Goal: Task Accomplishment & Management: Complete application form

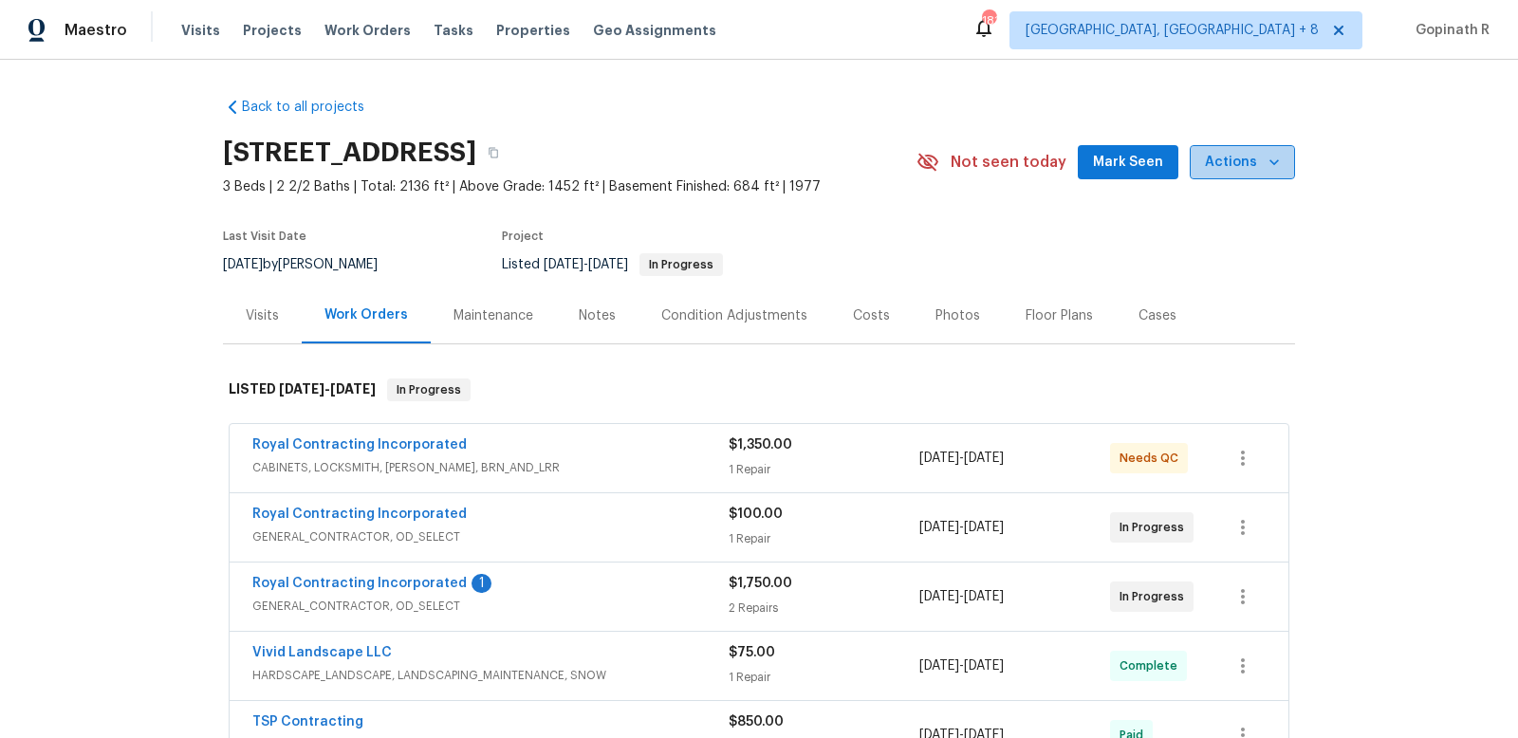
click at [1251, 163] on span "Actions" at bounding box center [1242, 163] width 75 height 24
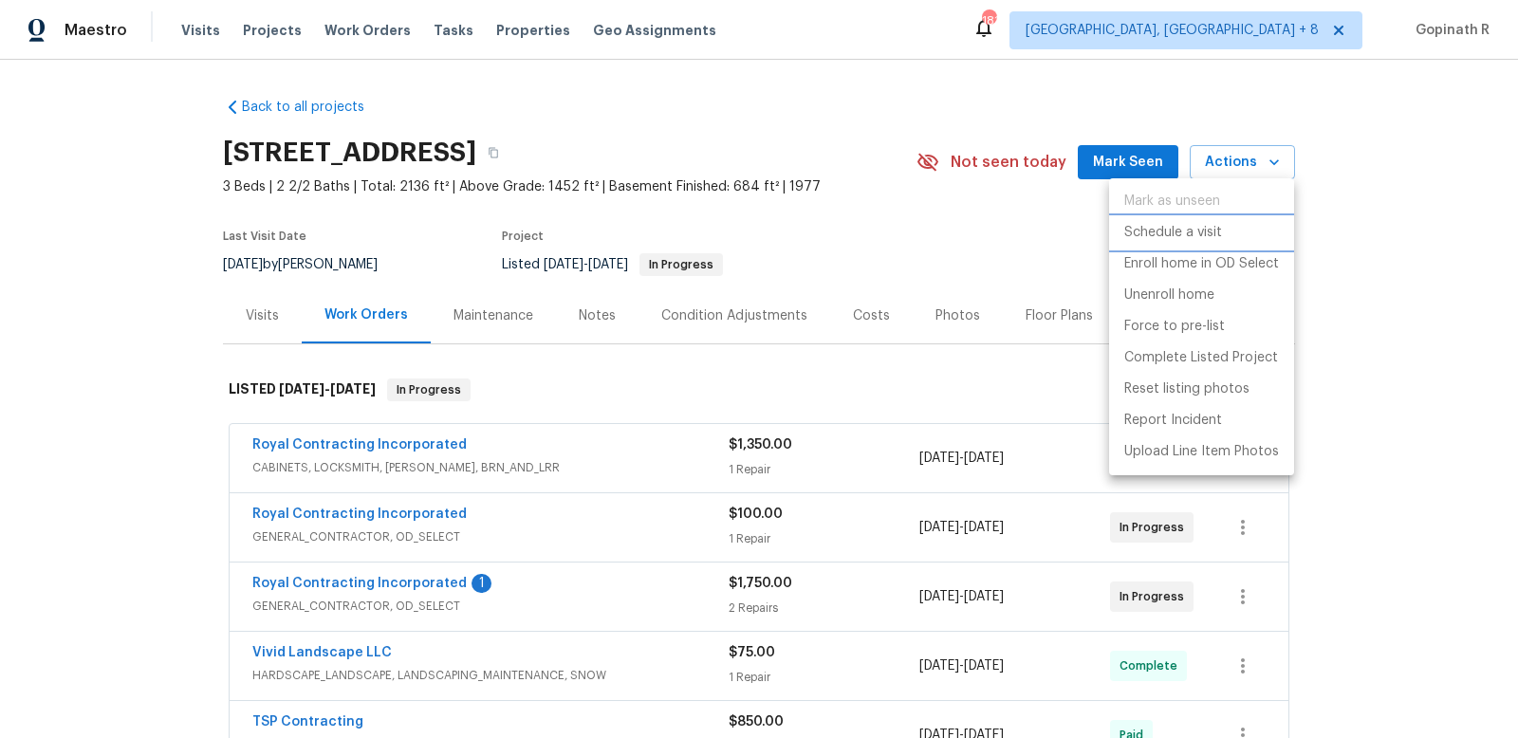
click at [1161, 234] on p "Schedule a visit" at bounding box center [1173, 233] width 98 height 20
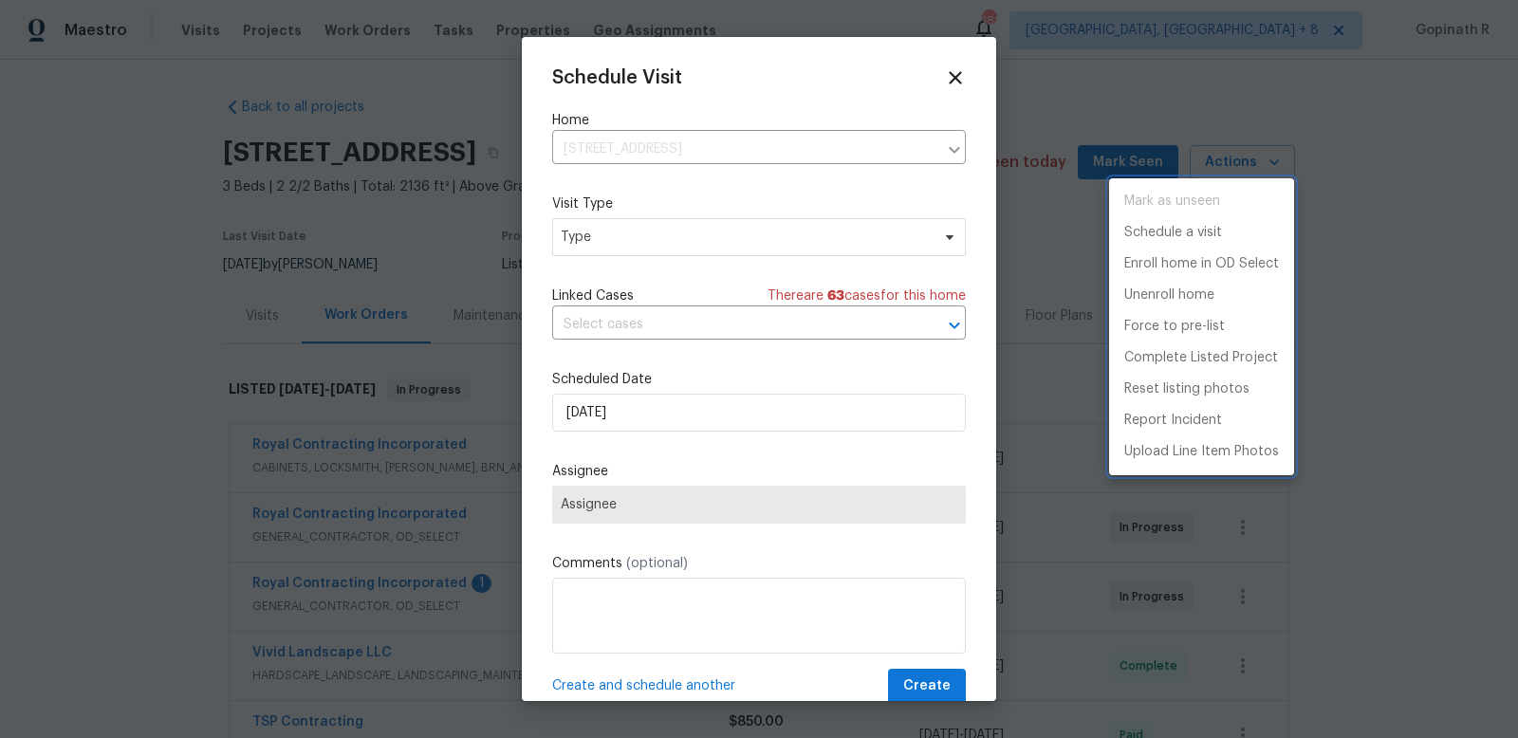
click at [950, 81] on div at bounding box center [759, 369] width 1518 height 738
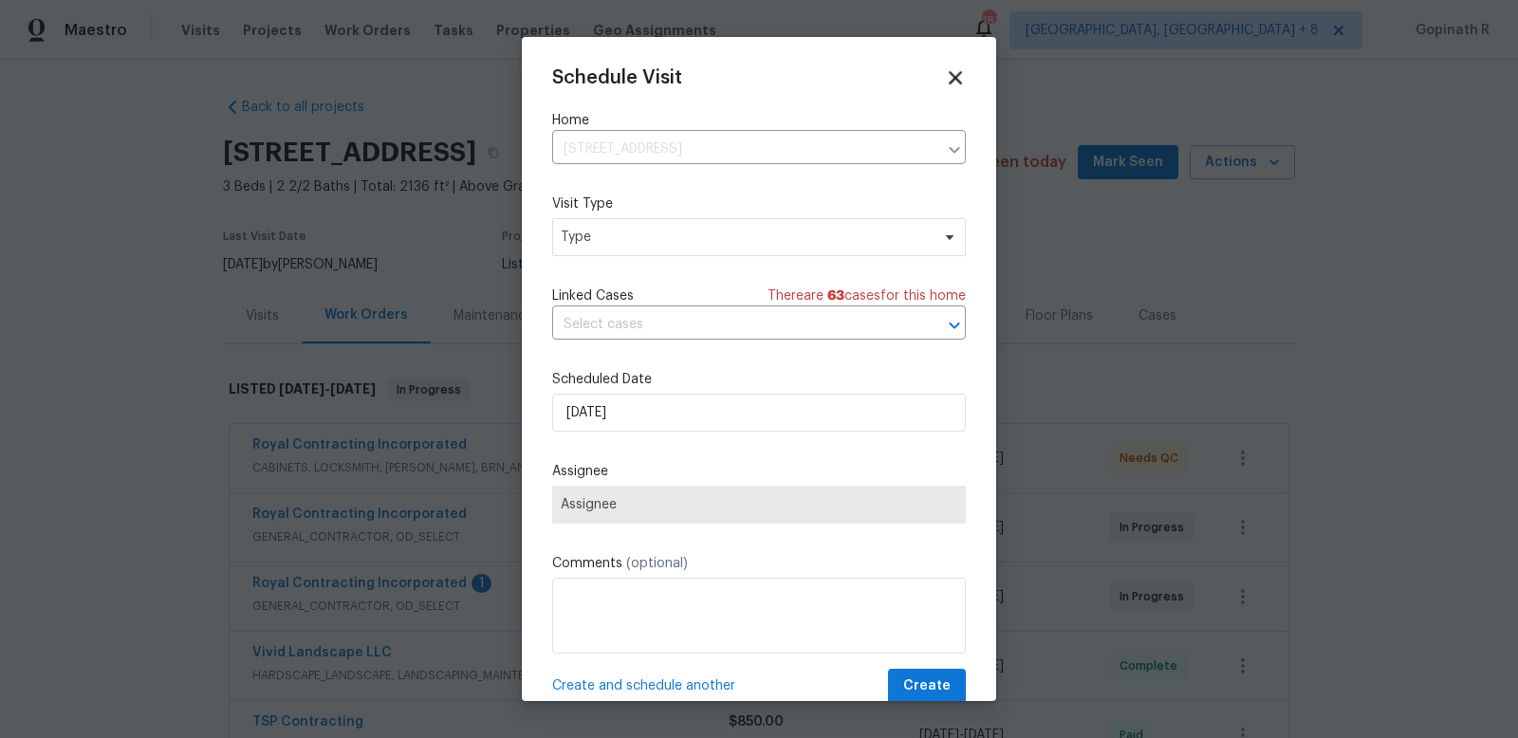
click at [955, 78] on icon at bounding box center [955, 77] width 13 height 13
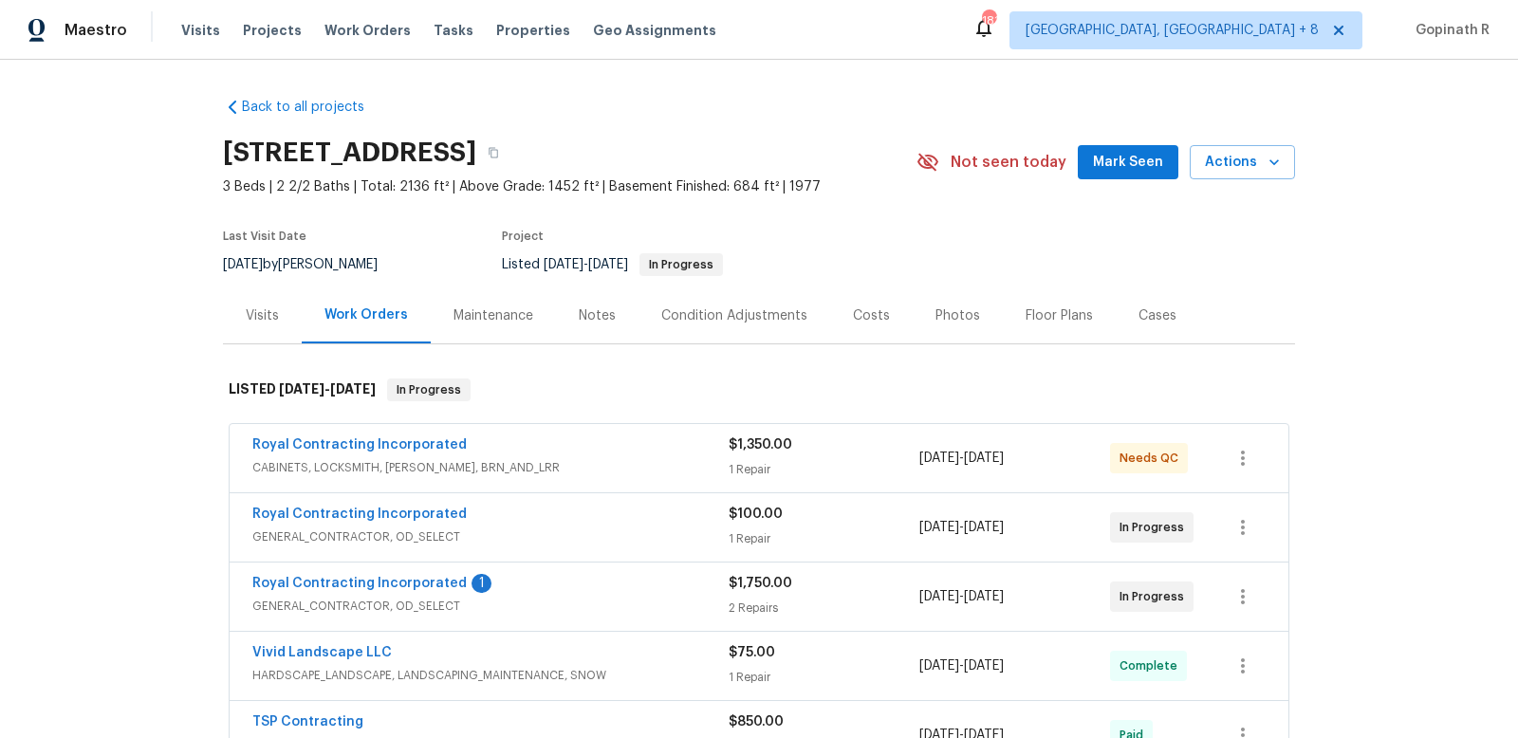
click at [252, 312] on div "Visits" at bounding box center [262, 315] width 33 height 19
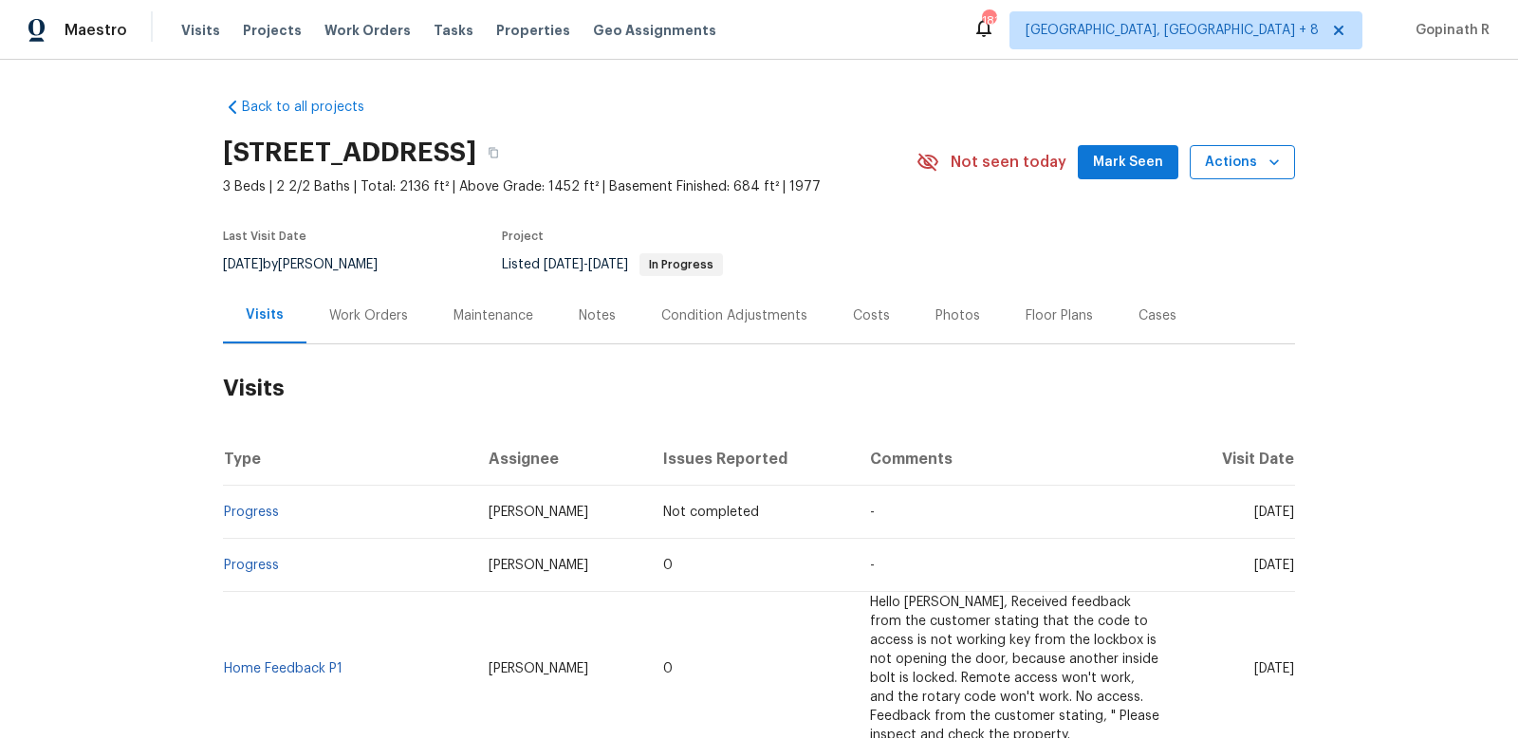
click at [1251, 168] on span "Actions" at bounding box center [1242, 163] width 75 height 24
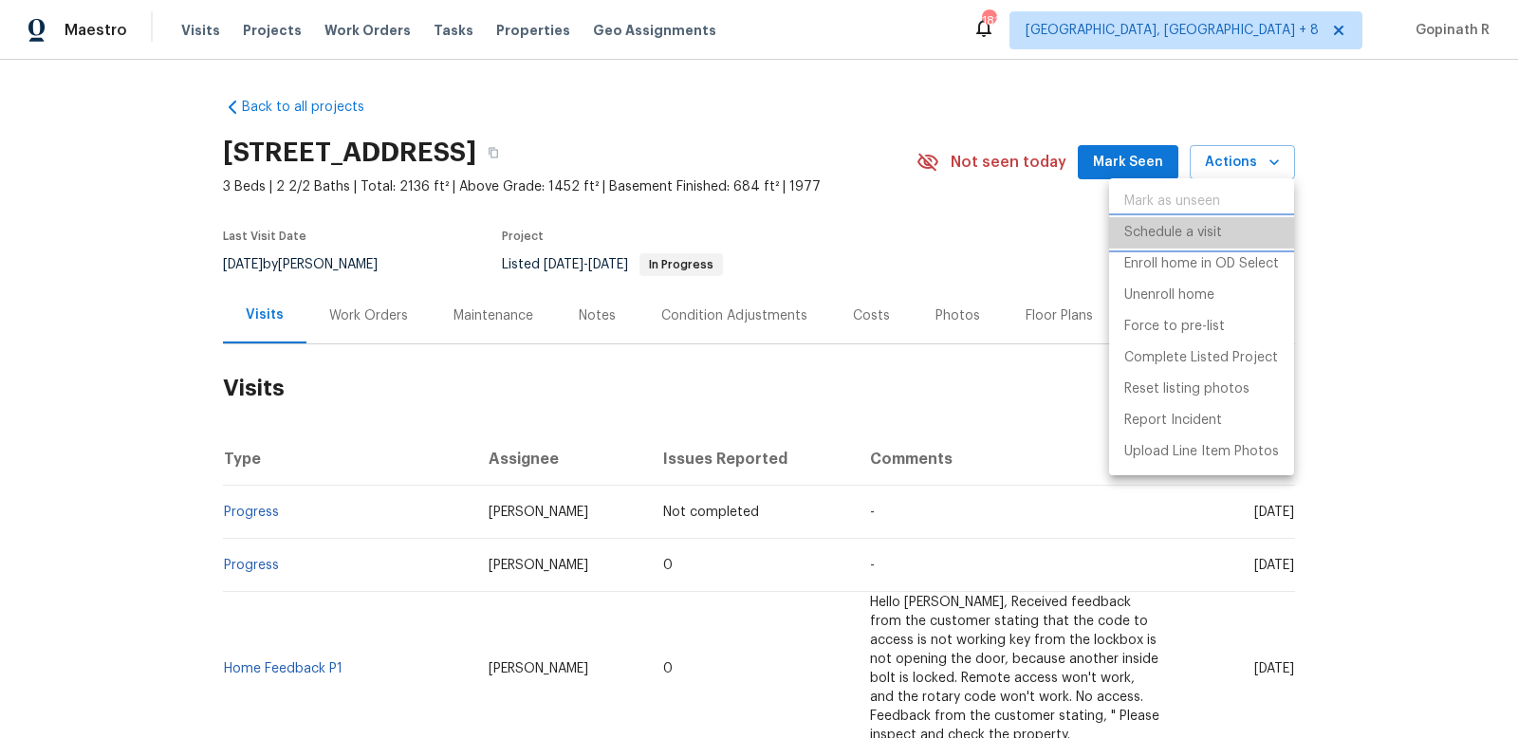
click at [1162, 231] on p "Schedule a visit" at bounding box center [1173, 233] width 98 height 20
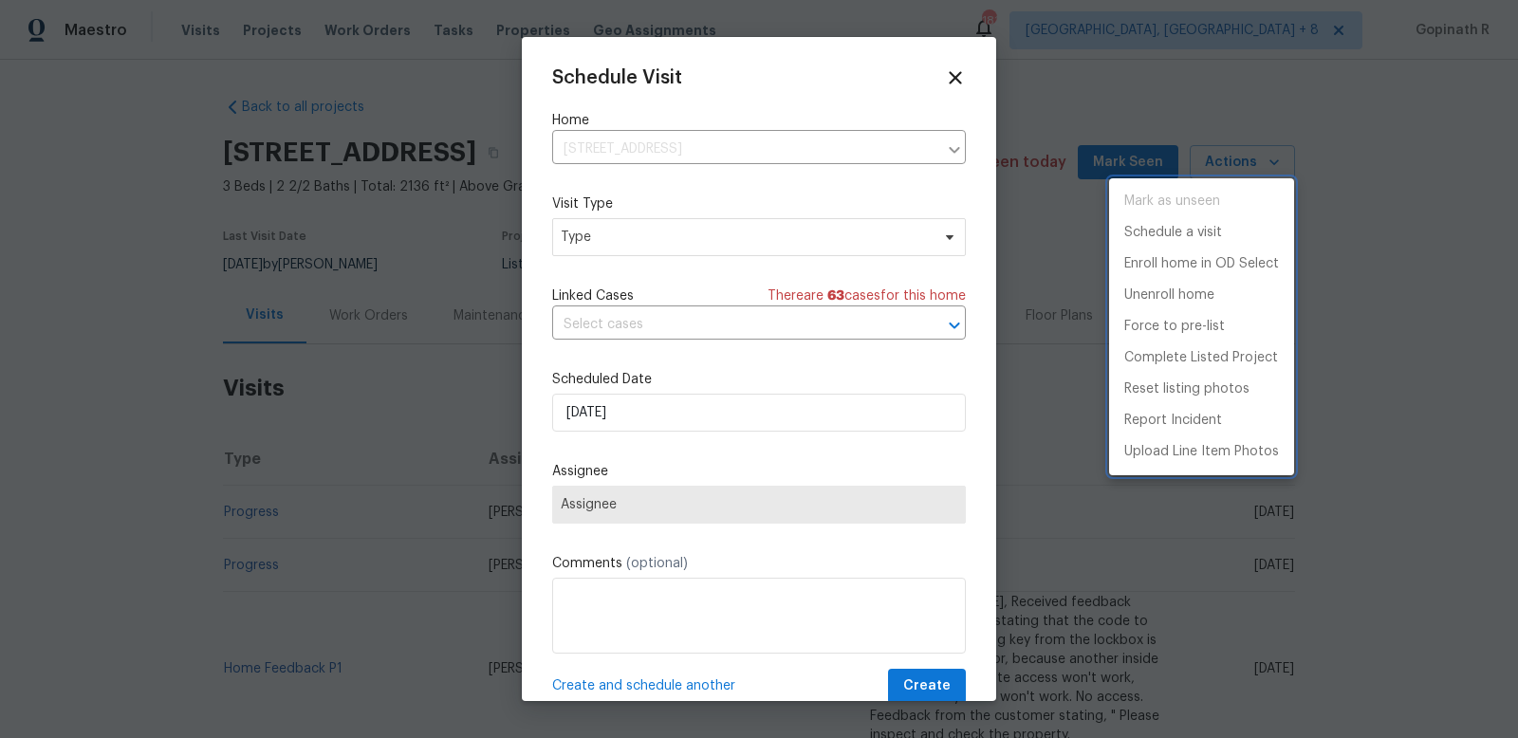
click at [617, 262] on div at bounding box center [759, 369] width 1518 height 738
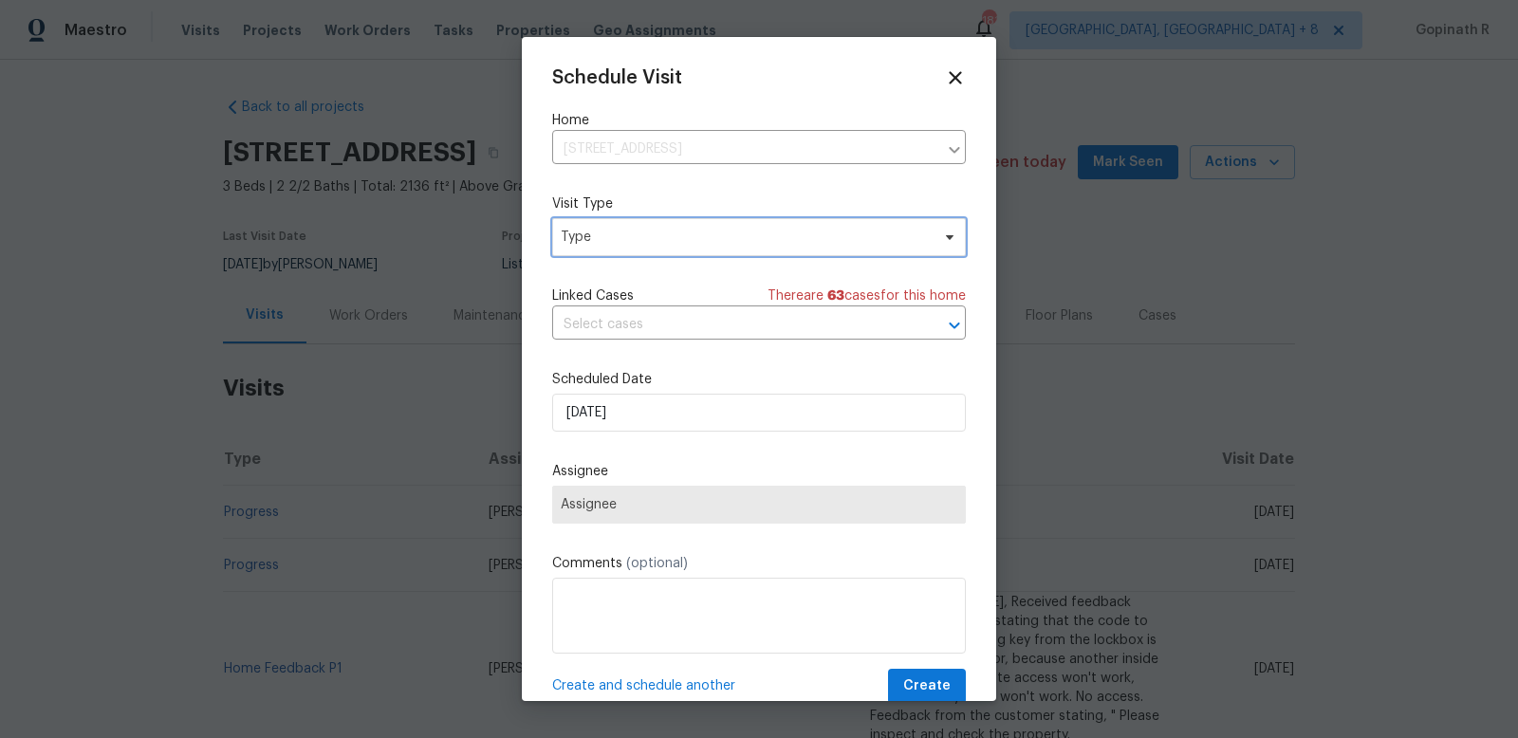
click at [637, 235] on span "Type" at bounding box center [745, 237] width 369 height 19
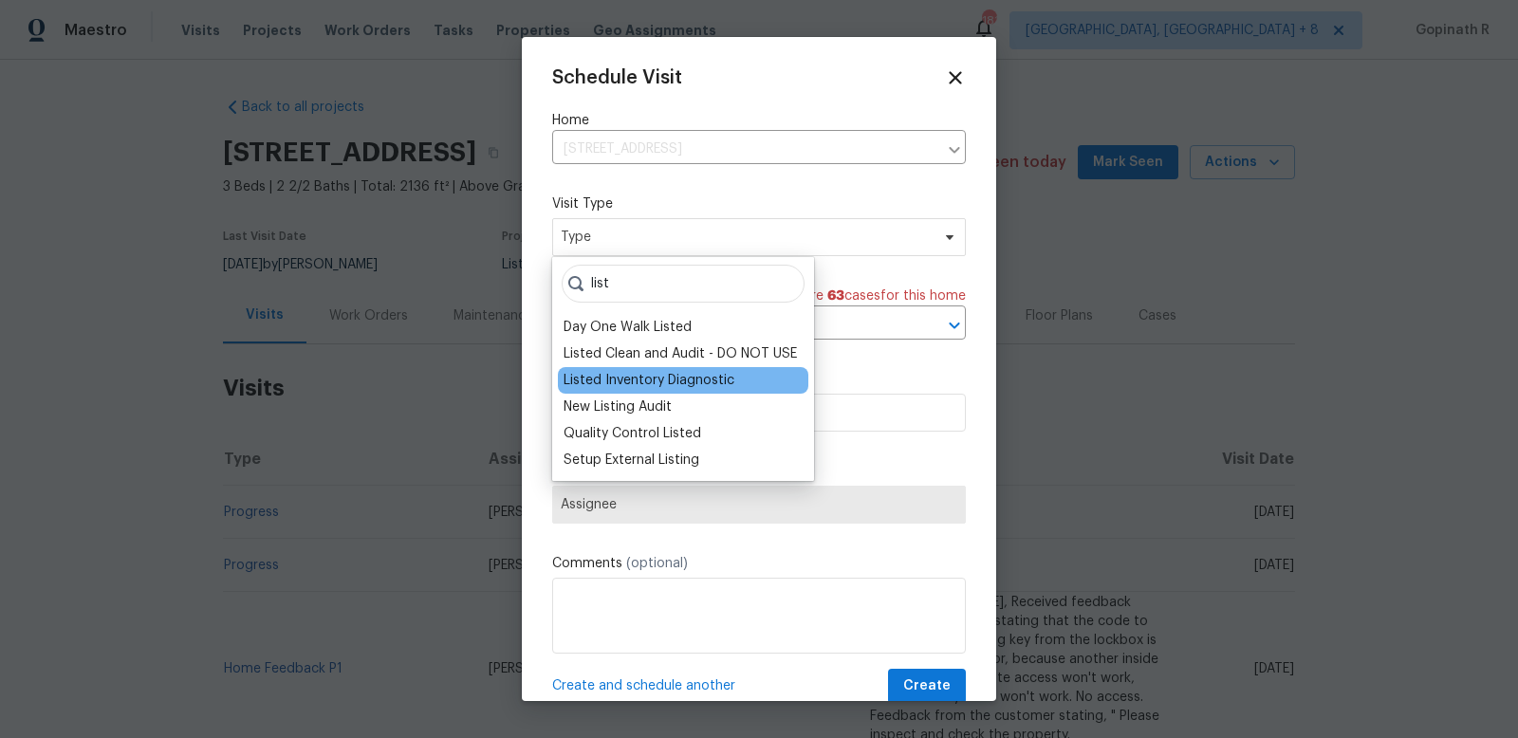
type input "list"
click at [679, 380] on div "Listed Inventory Diagnostic" at bounding box center [649, 380] width 171 height 19
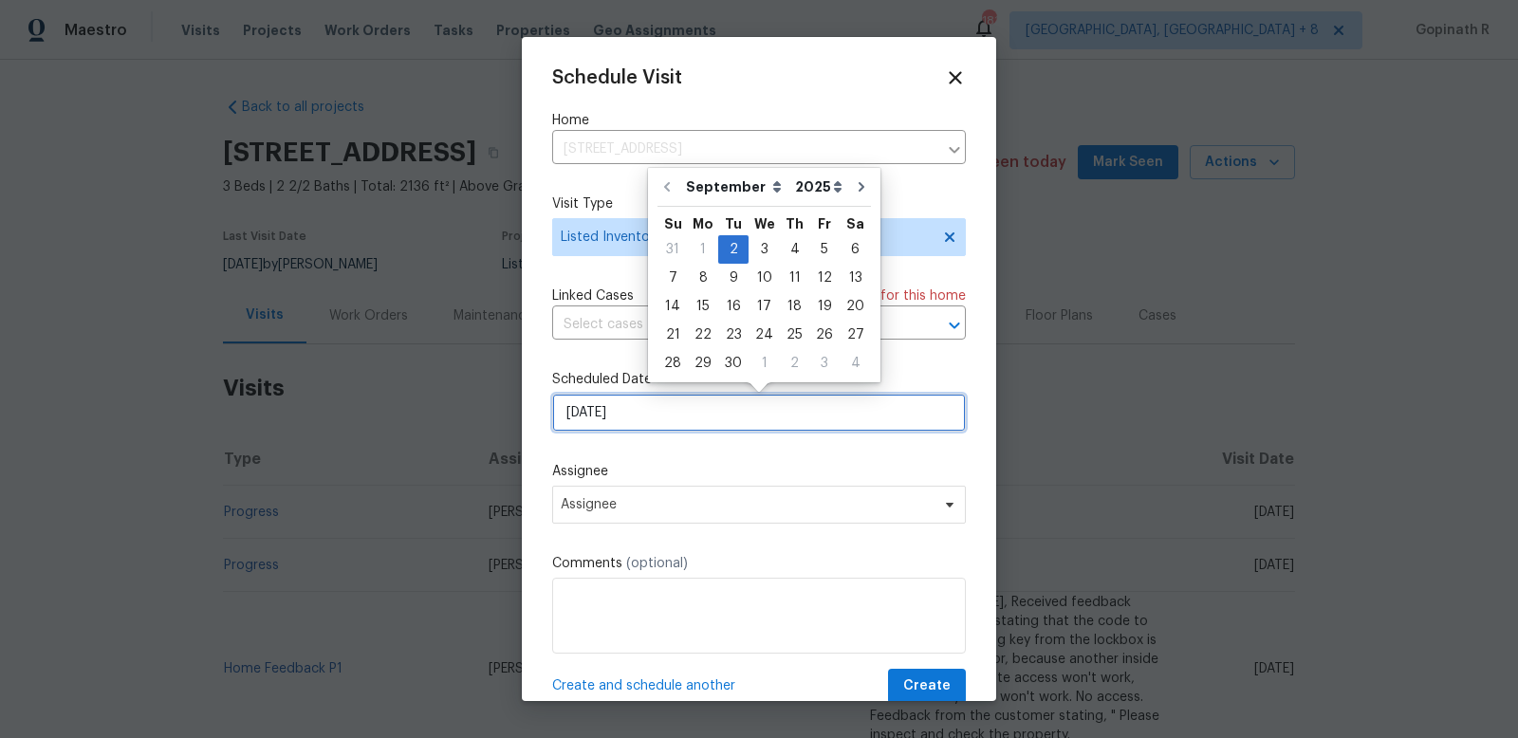
click at [598, 417] on input "[DATE]" at bounding box center [759, 413] width 414 height 38
click at [786, 250] on div "4" at bounding box center [794, 249] width 29 height 27
type input "[DATE]"
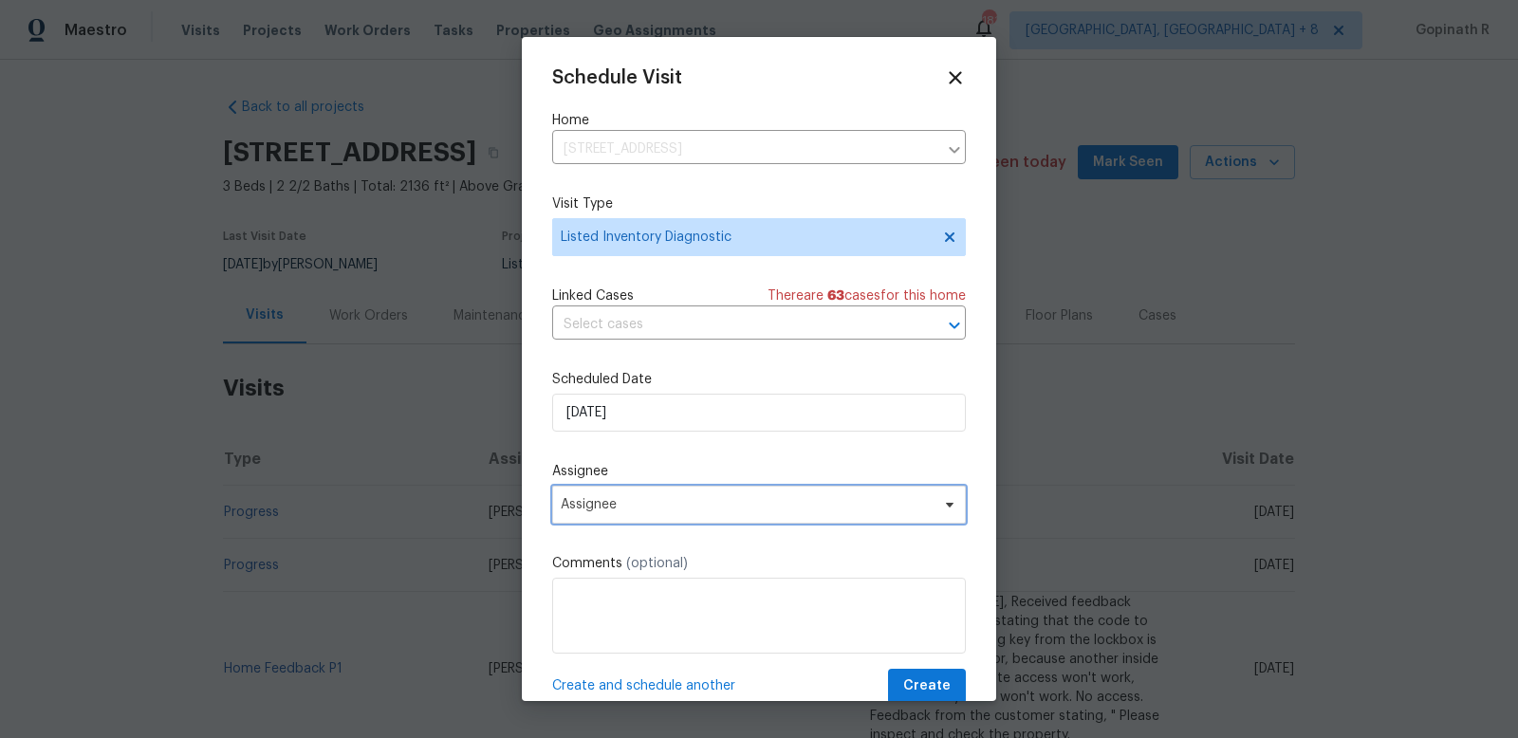
click at [678, 508] on span "Assignee" at bounding box center [747, 504] width 372 height 15
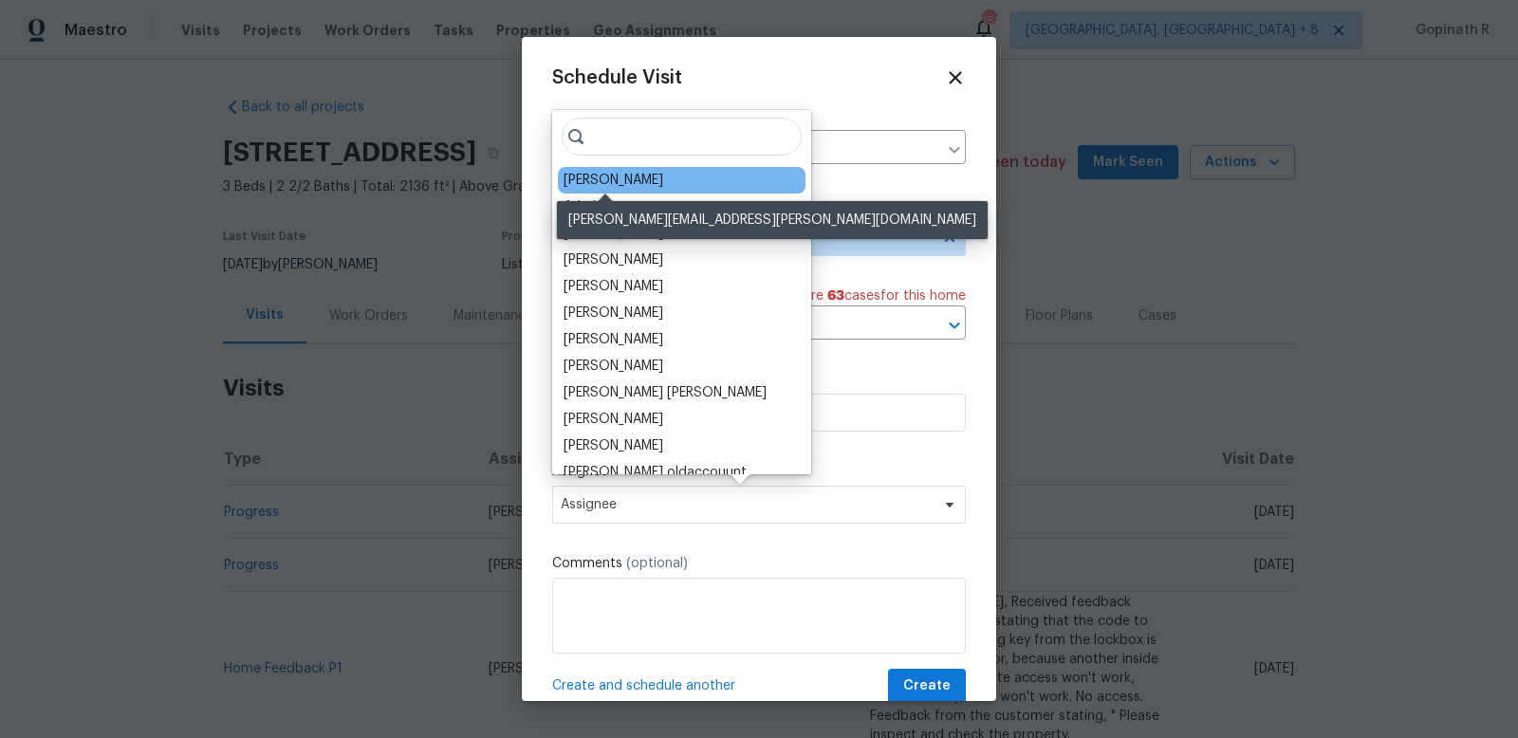
click at [622, 178] on div "[PERSON_NAME]" at bounding box center [614, 180] width 100 height 19
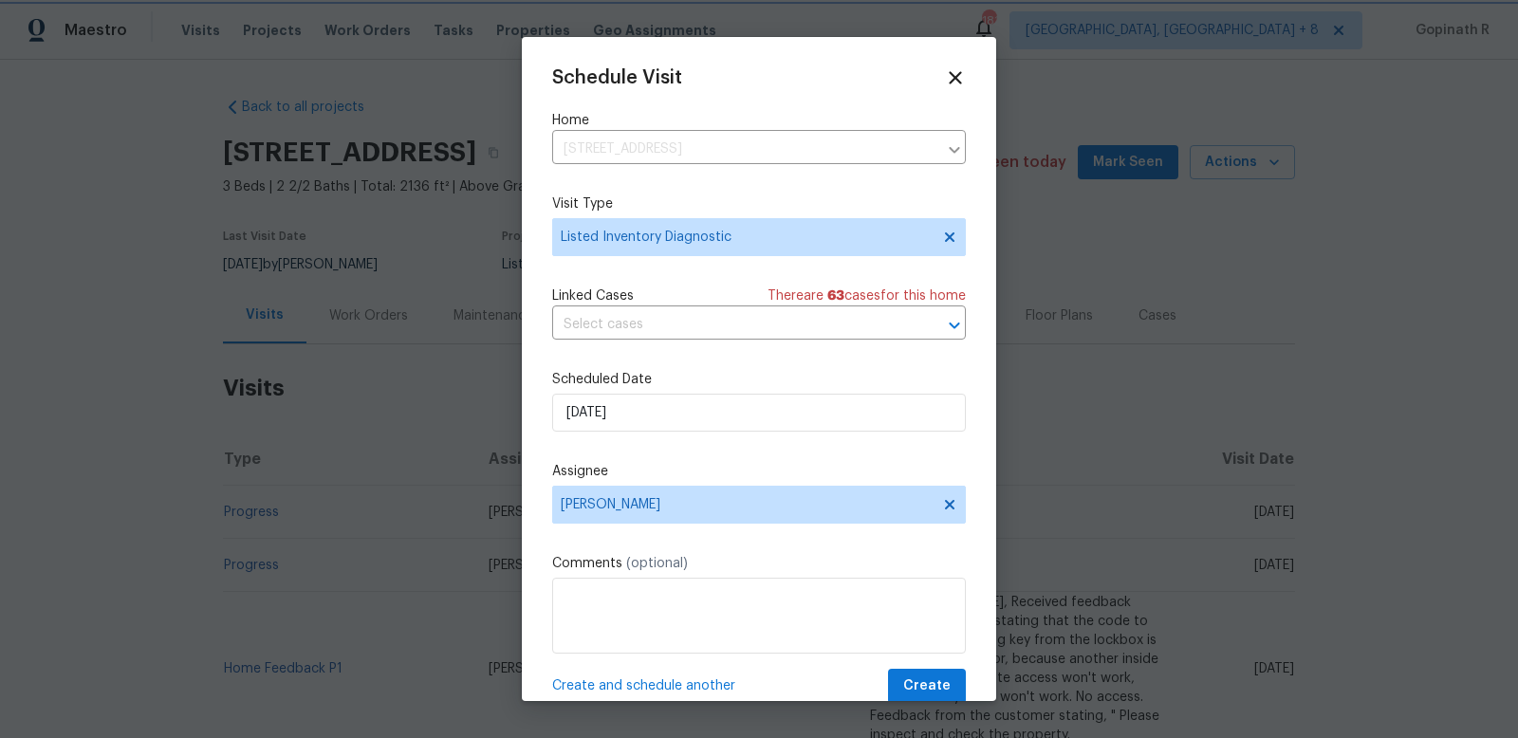
scroll to position [35, 0]
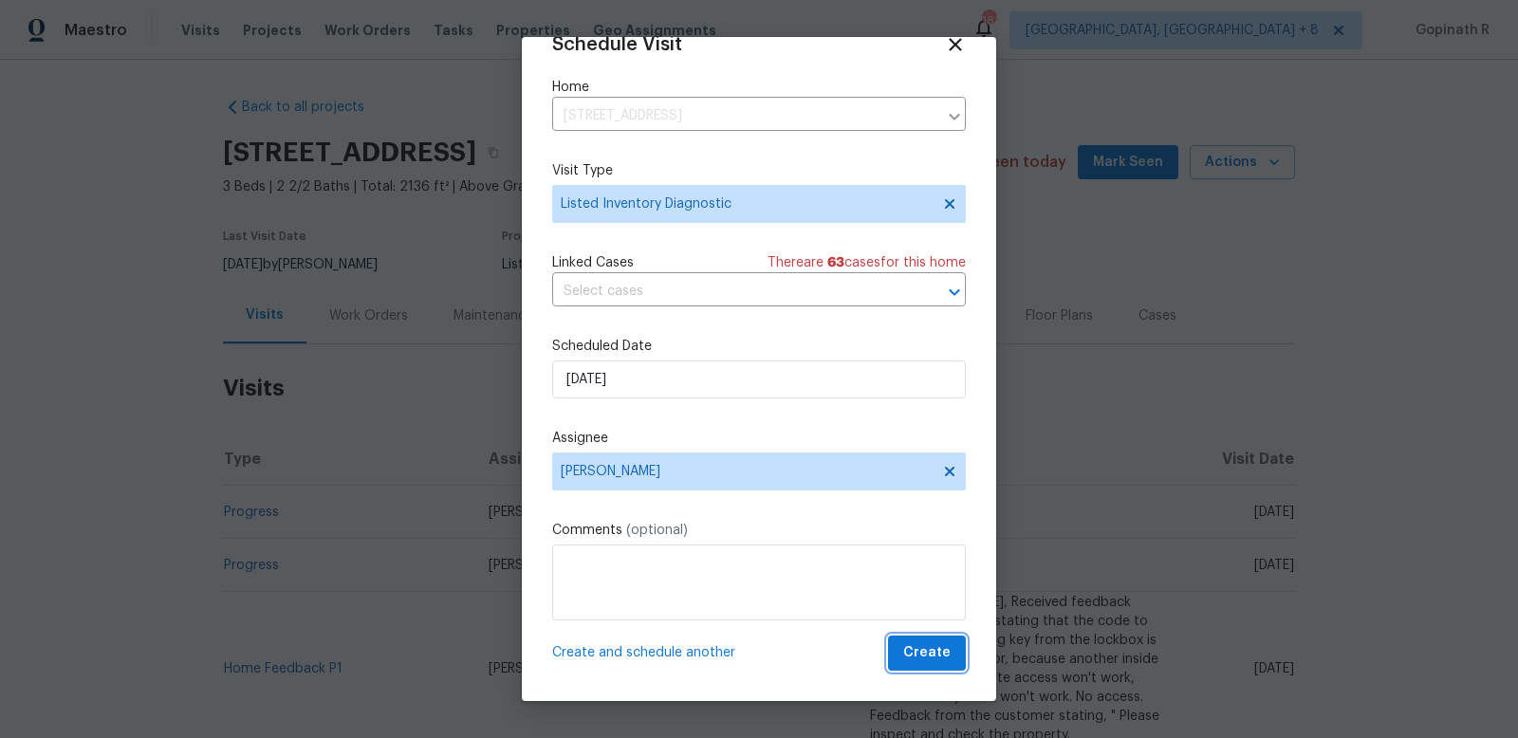
click at [923, 652] on span "Create" at bounding box center [926, 653] width 47 height 24
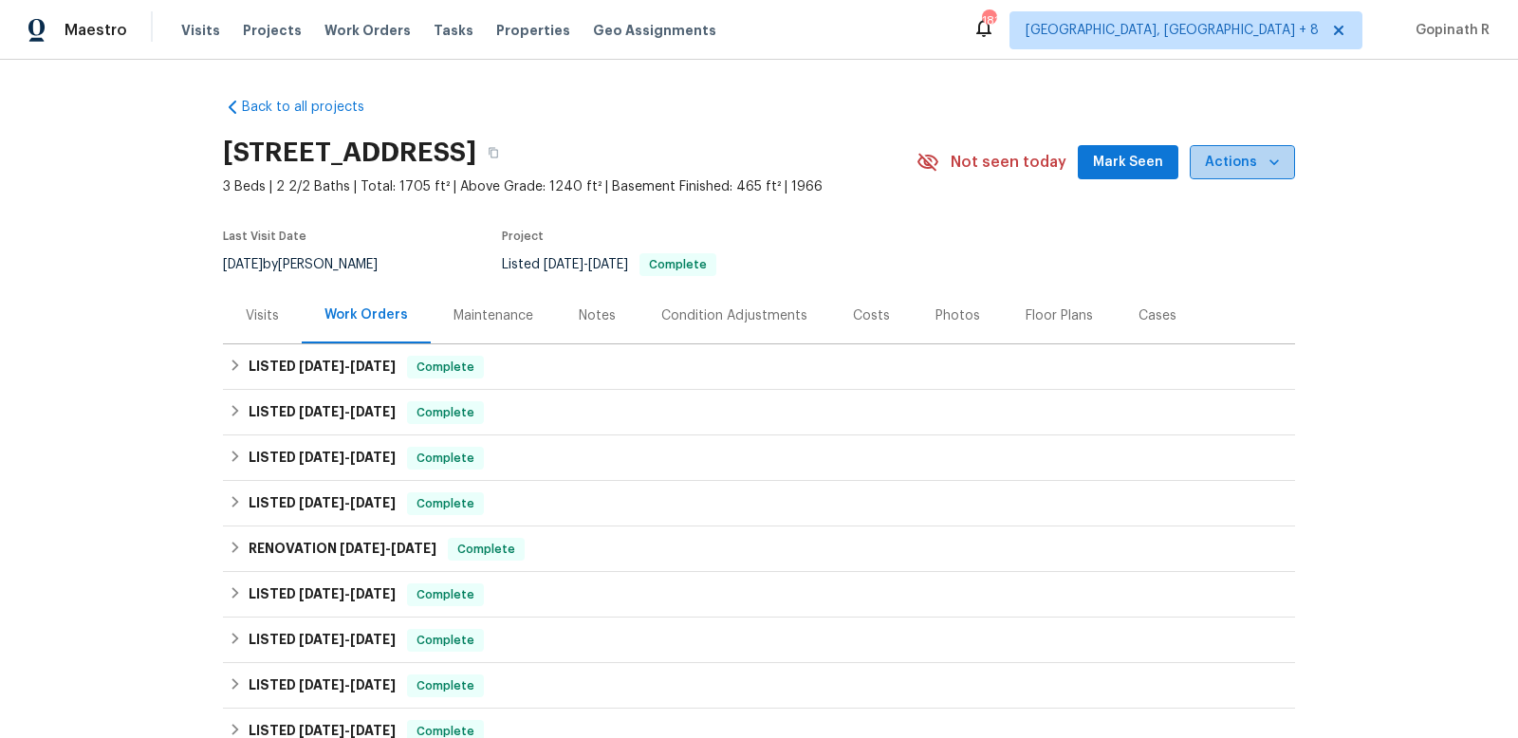
click at [1267, 159] on icon "button" at bounding box center [1274, 162] width 19 height 19
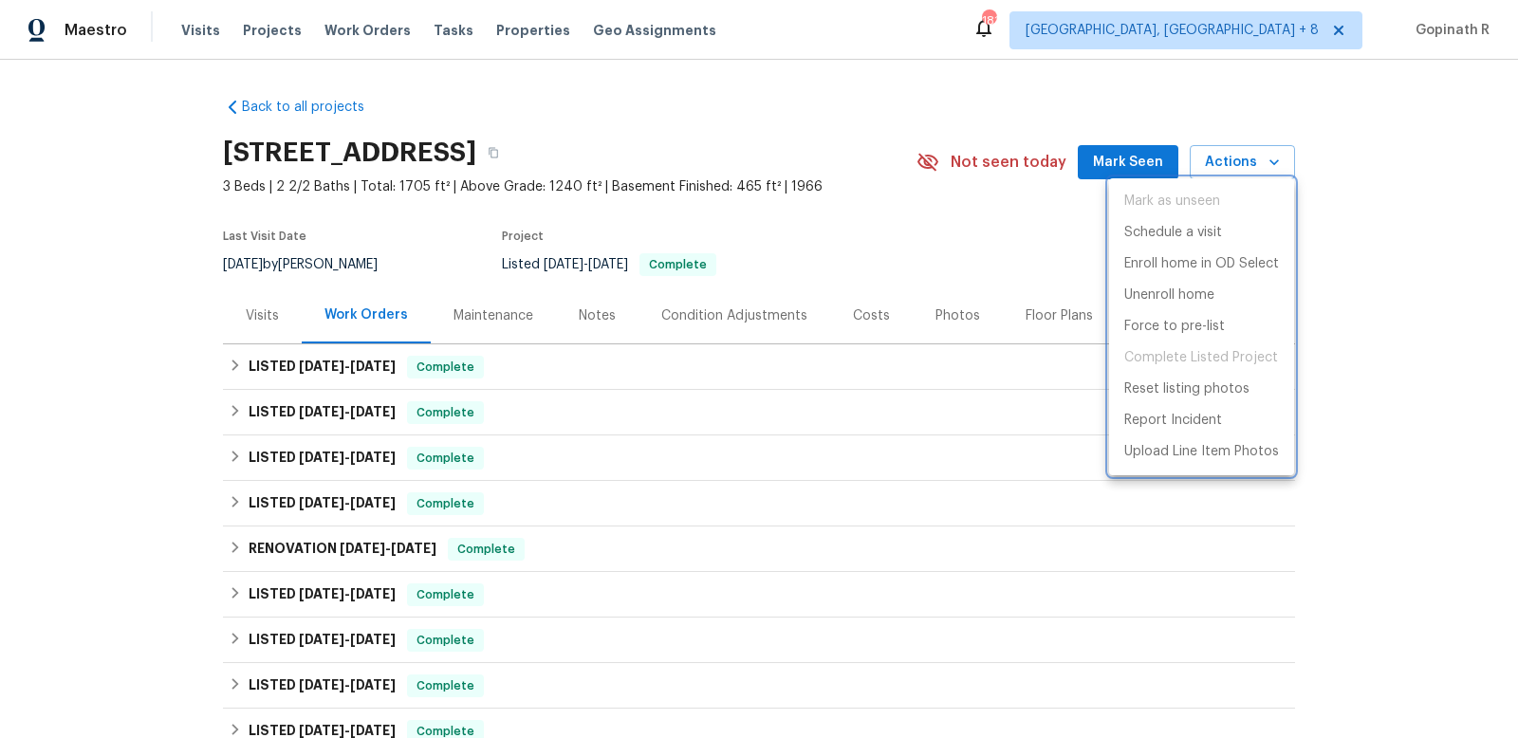
click at [257, 315] on div at bounding box center [759, 369] width 1518 height 738
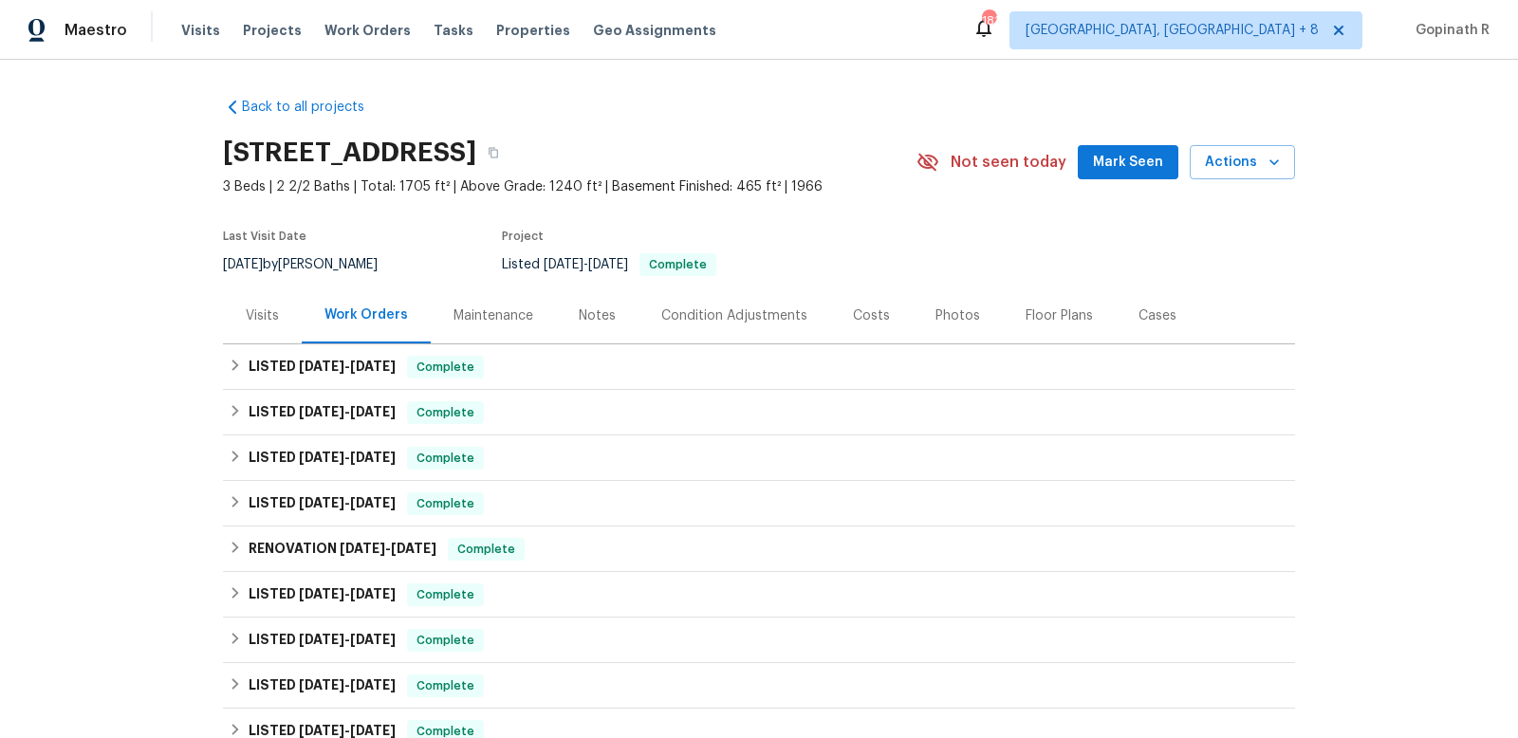
click at [258, 316] on div "Visits" at bounding box center [262, 315] width 33 height 19
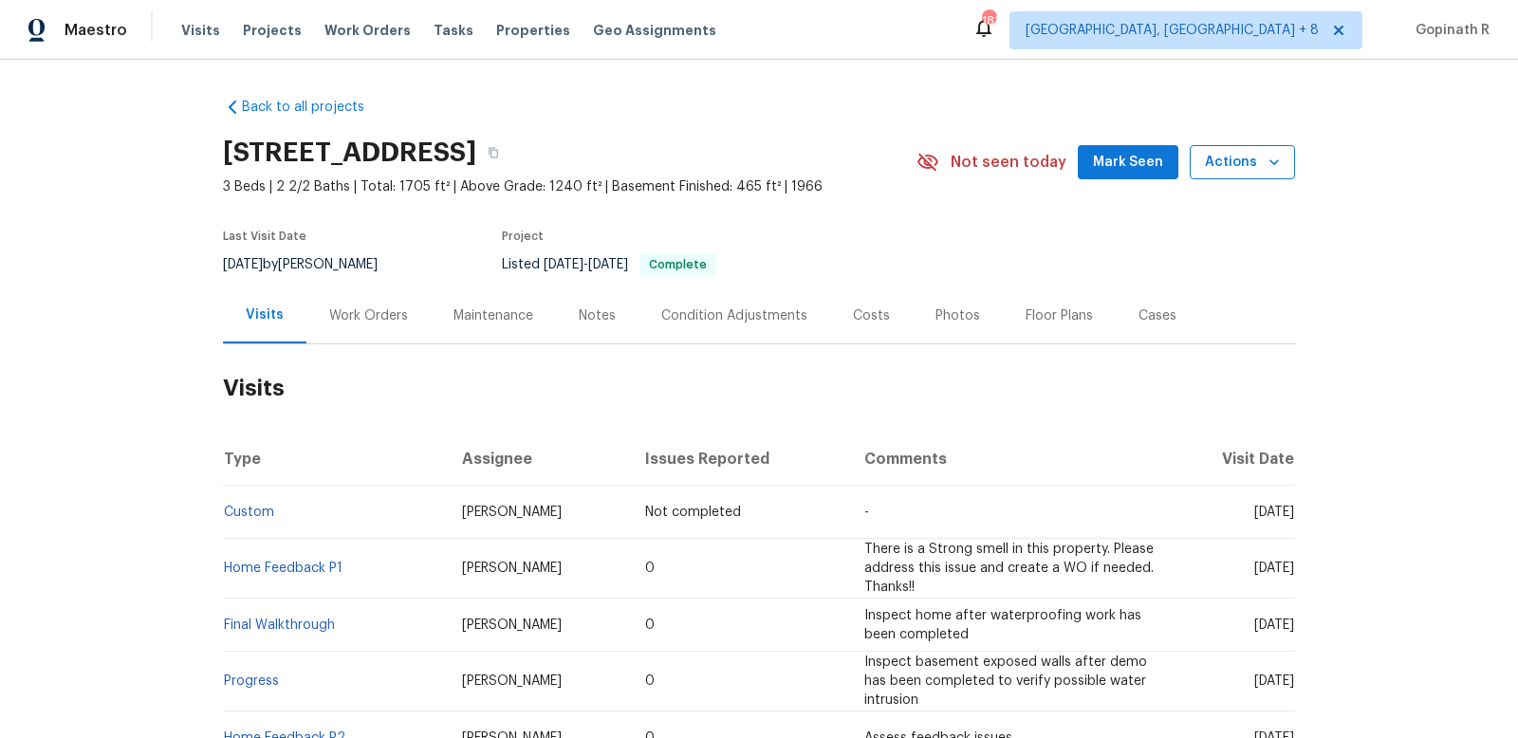
click at [1259, 157] on span "Actions" at bounding box center [1242, 163] width 75 height 24
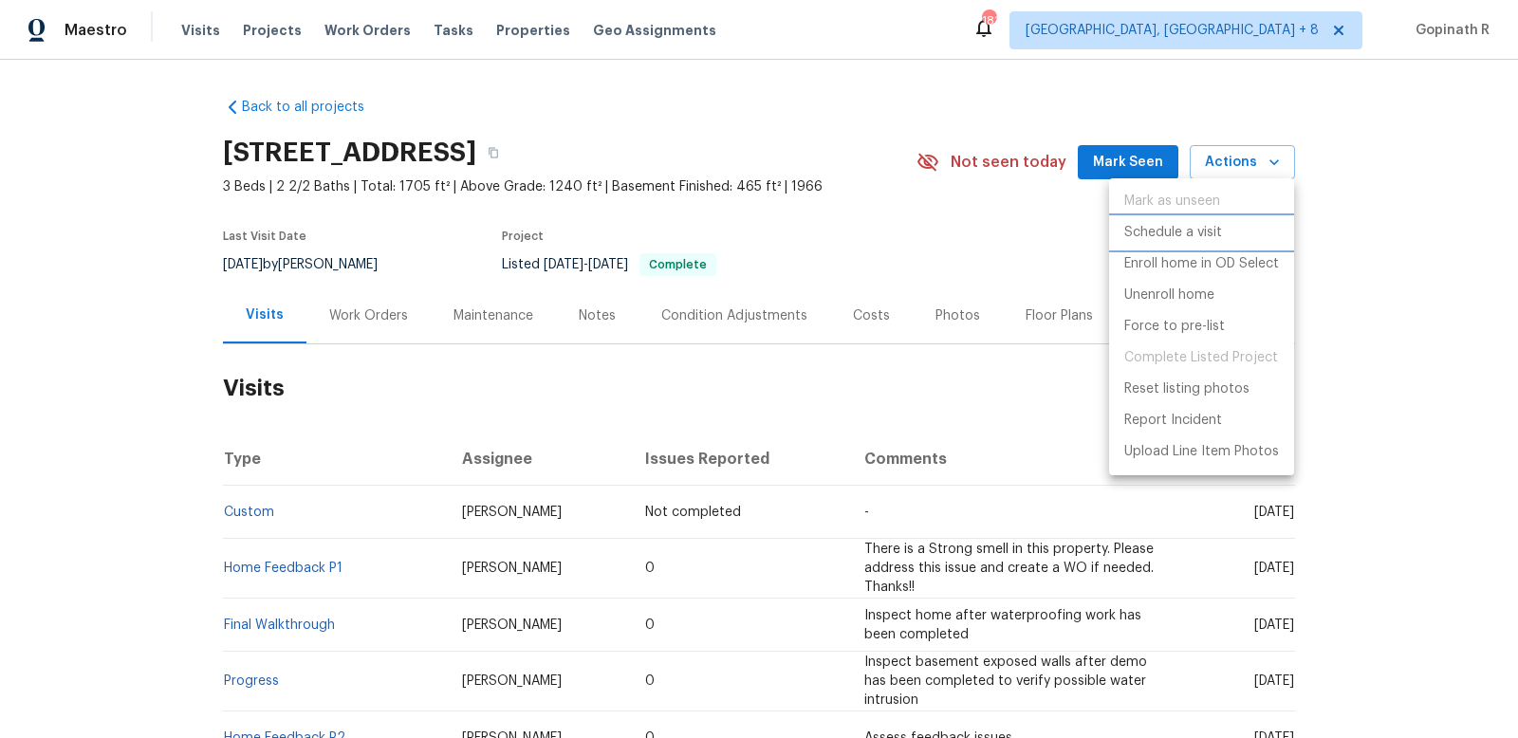
click at [1144, 240] on p "Schedule a visit" at bounding box center [1173, 233] width 98 height 20
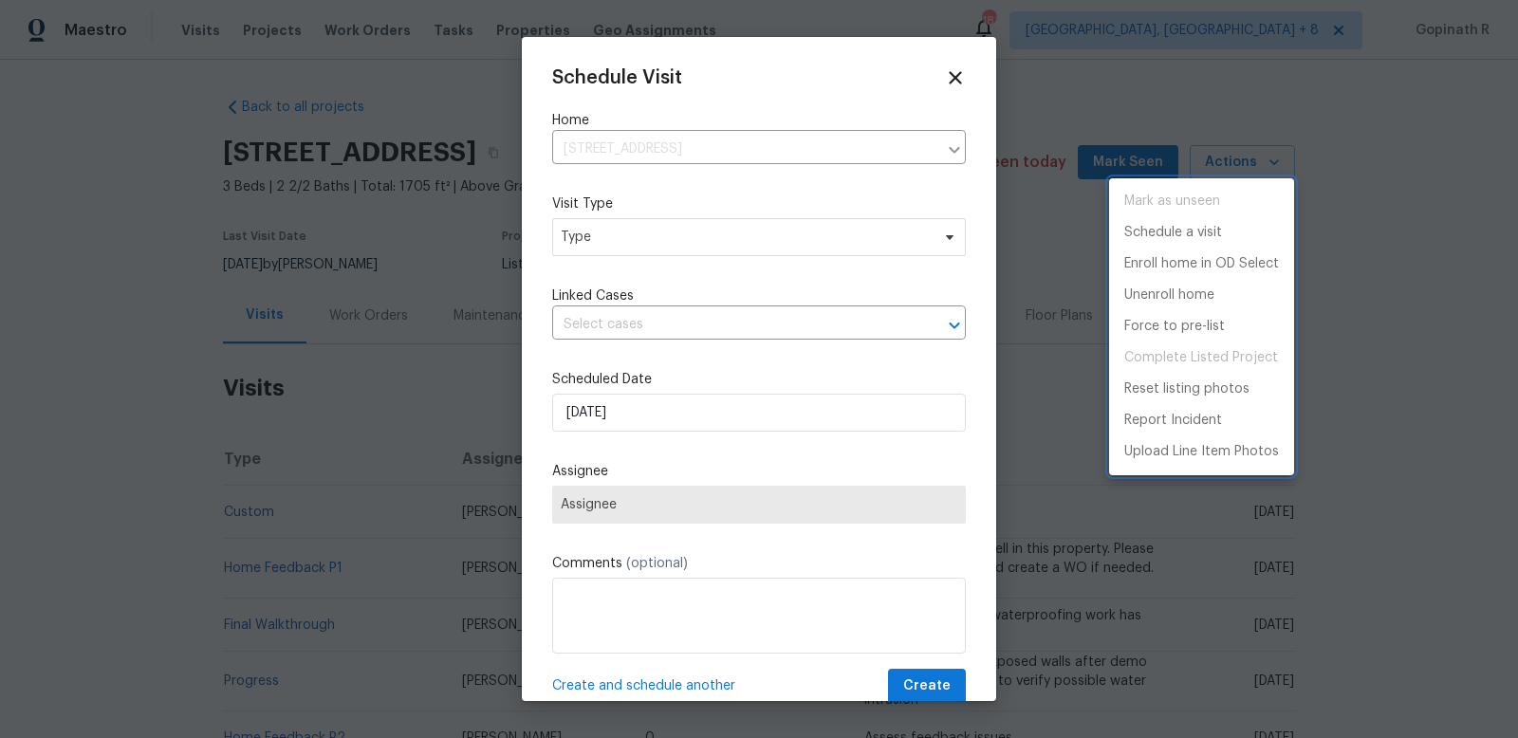
click at [623, 237] on div at bounding box center [759, 369] width 1518 height 738
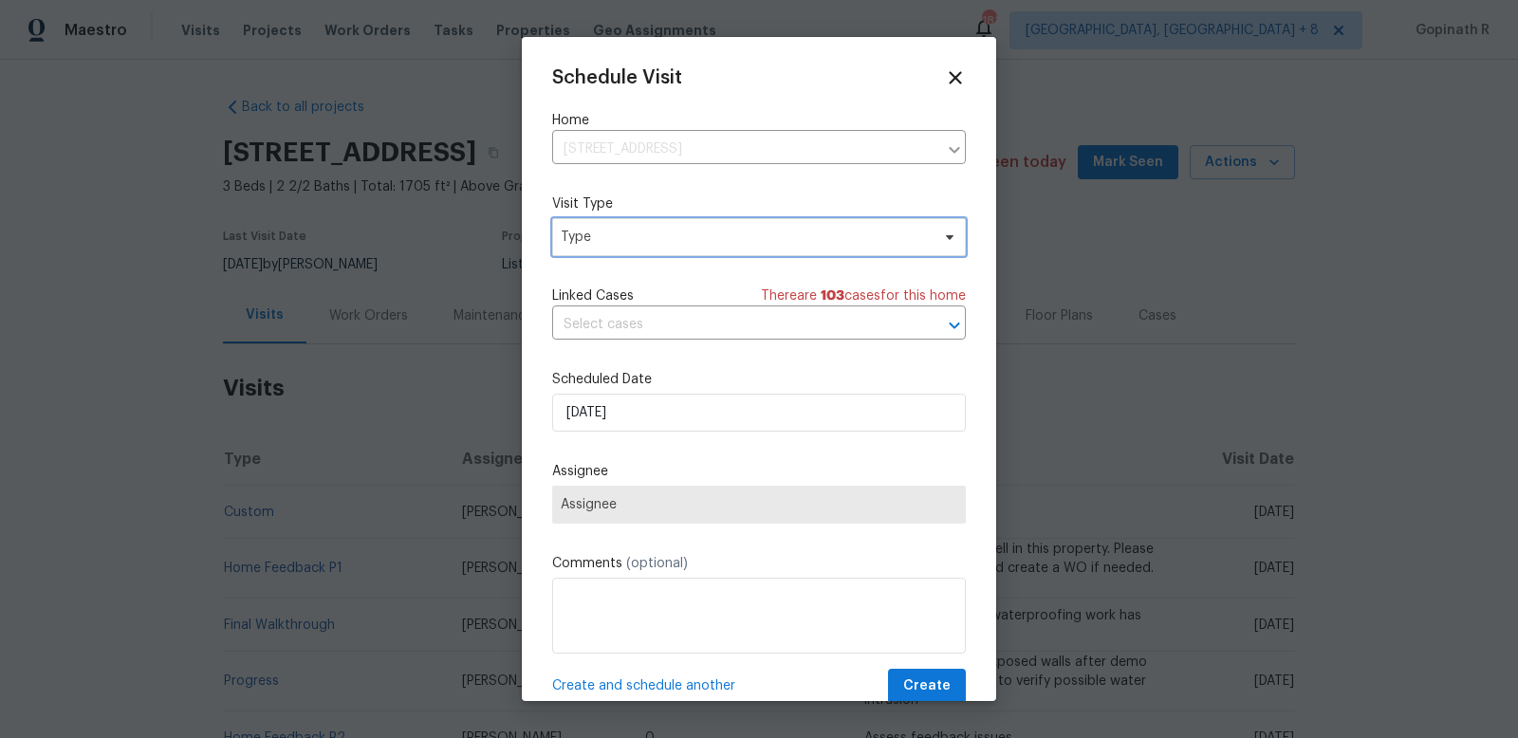
click at [623, 237] on span "Type" at bounding box center [745, 237] width 369 height 19
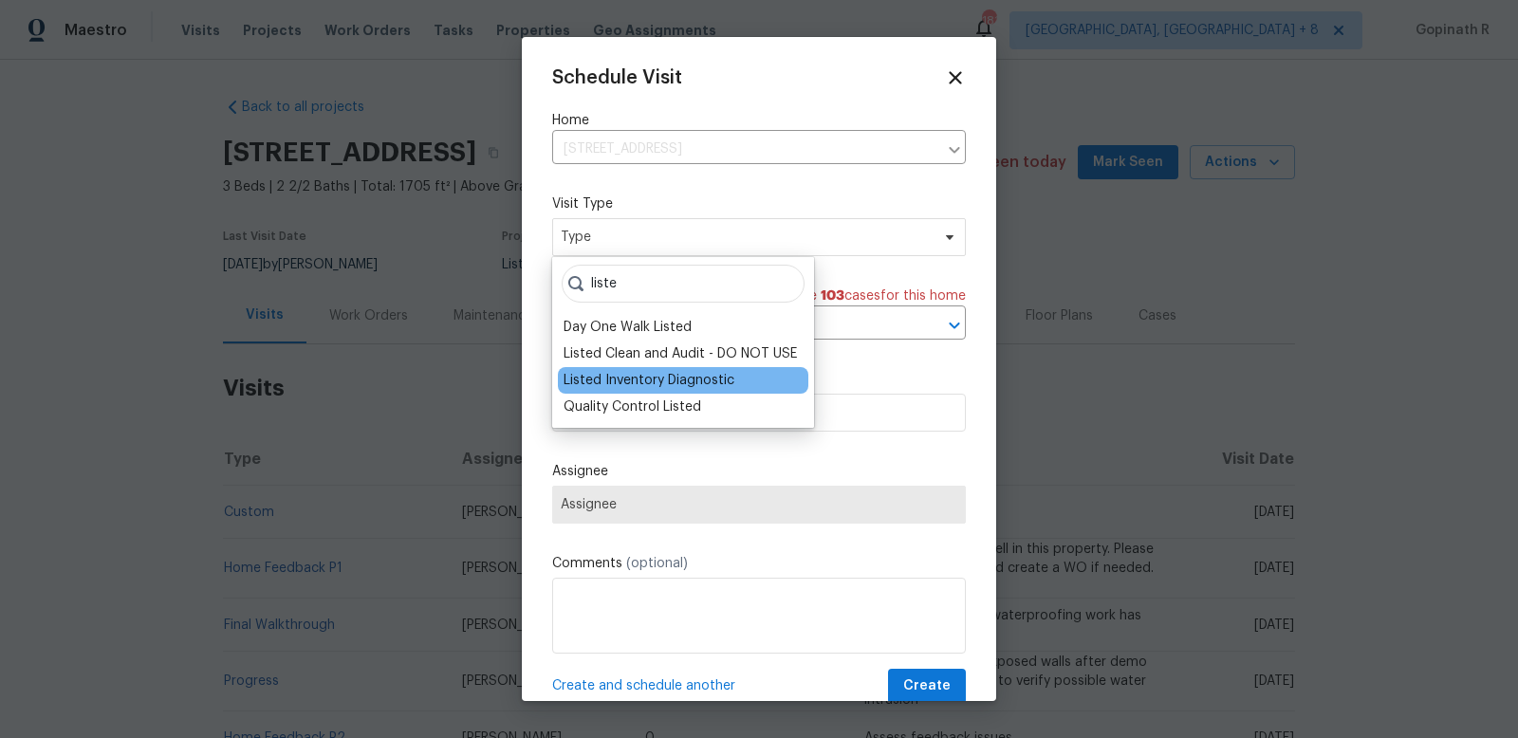
type input "liste"
click at [697, 383] on div "Listed Inventory Diagnostic" at bounding box center [649, 380] width 171 height 19
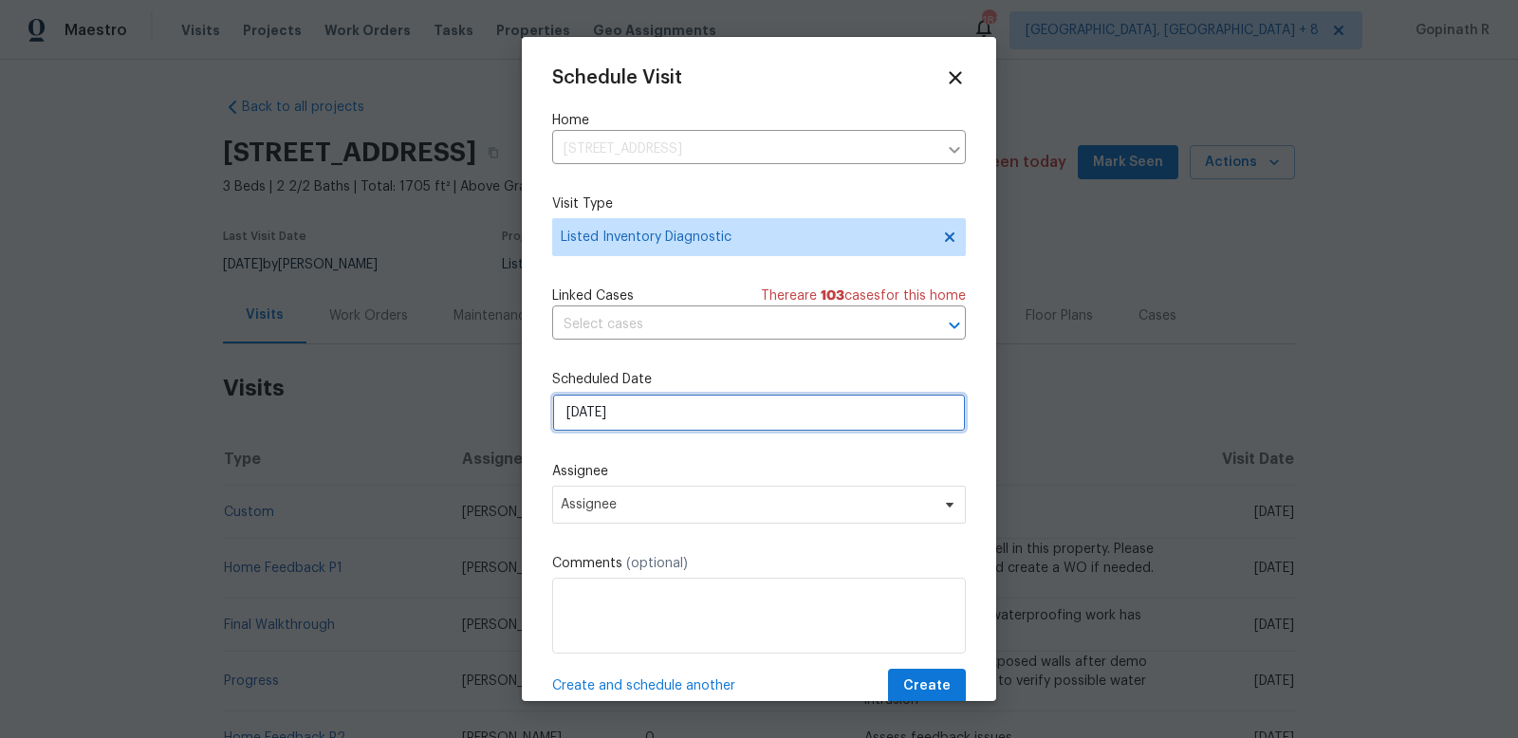
click at [606, 412] on input "[DATE]" at bounding box center [759, 413] width 414 height 38
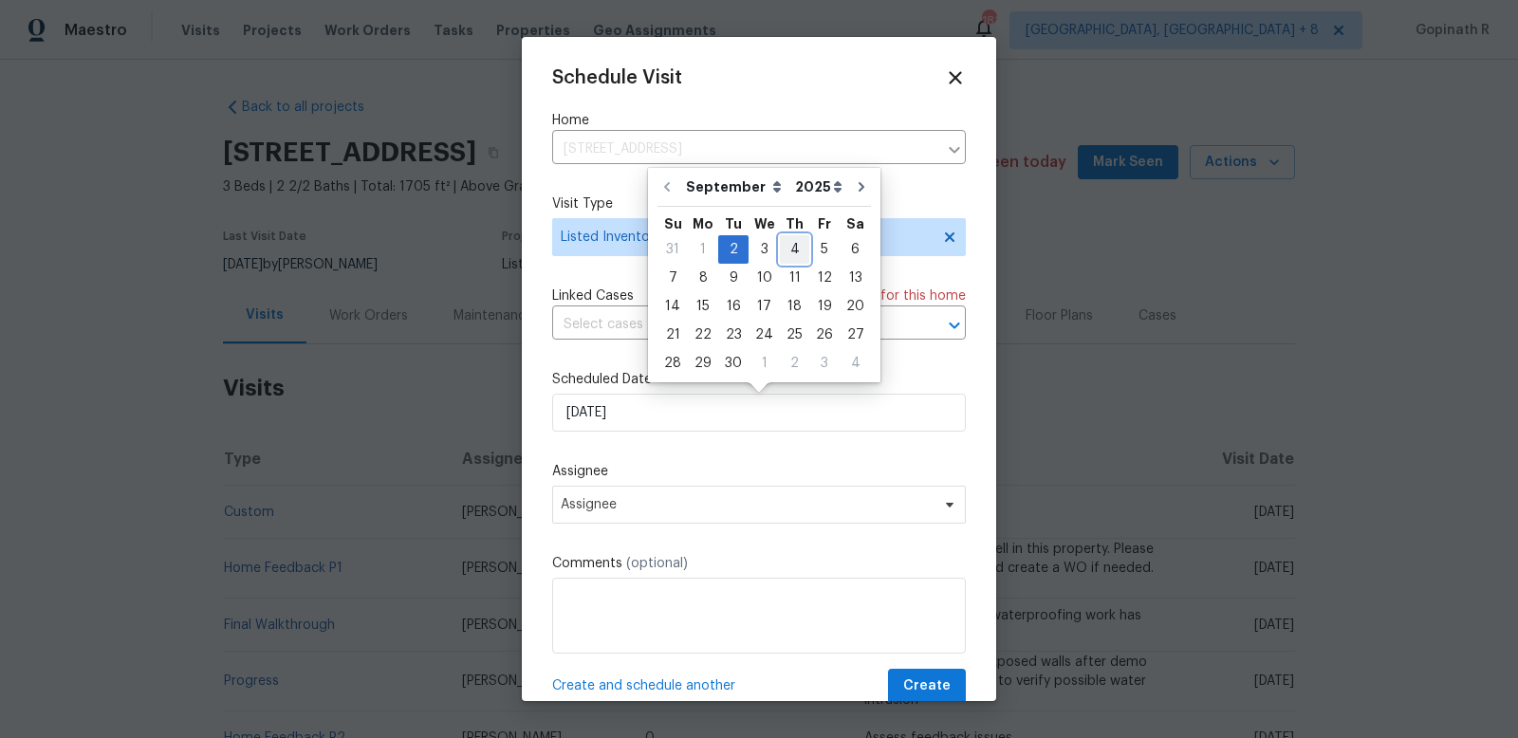
click at [787, 247] on div "4" at bounding box center [794, 249] width 29 height 27
type input "[DATE]"
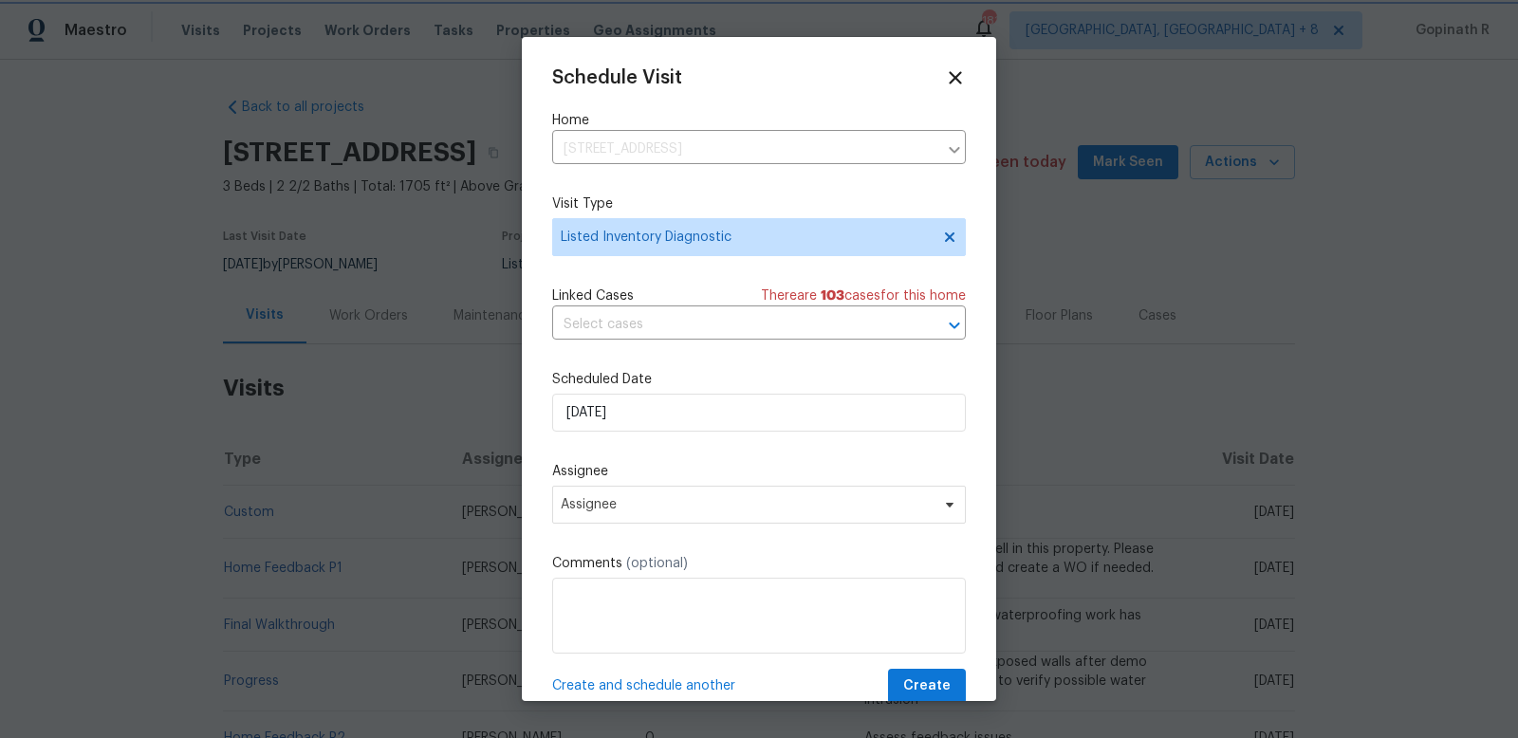
scroll to position [35, 0]
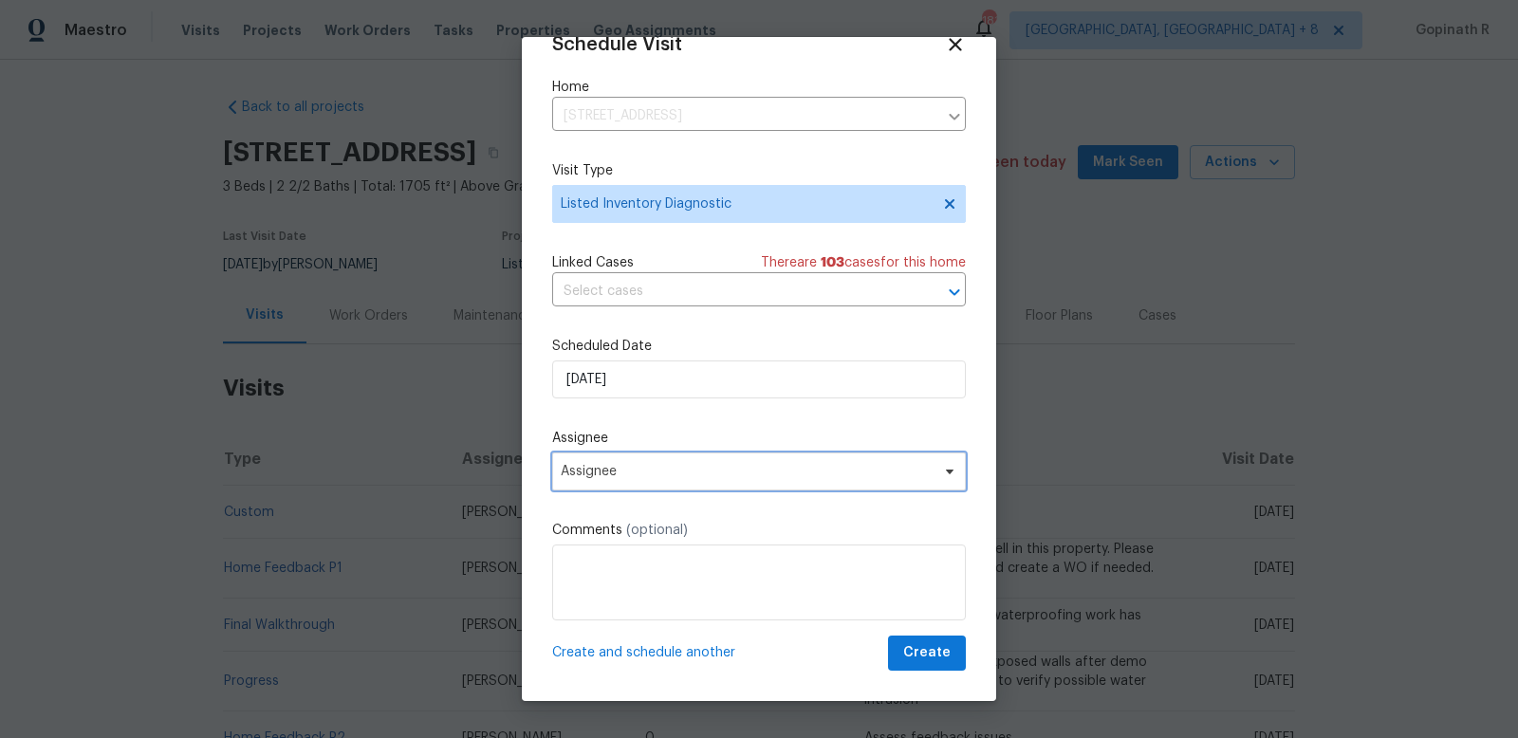
click at [714, 469] on span "Assignee" at bounding box center [747, 471] width 372 height 15
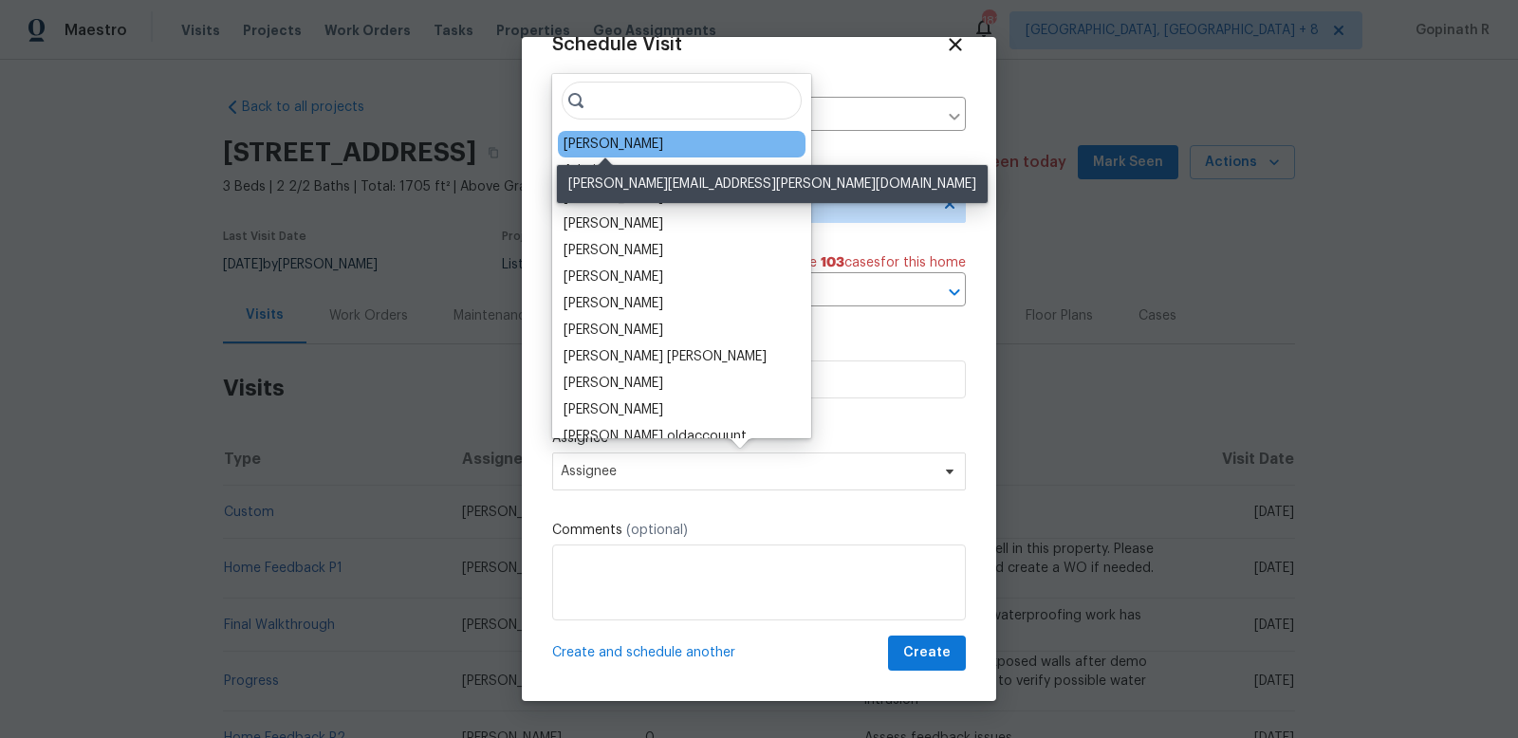
click at [630, 139] on div "[PERSON_NAME]" at bounding box center [614, 144] width 100 height 19
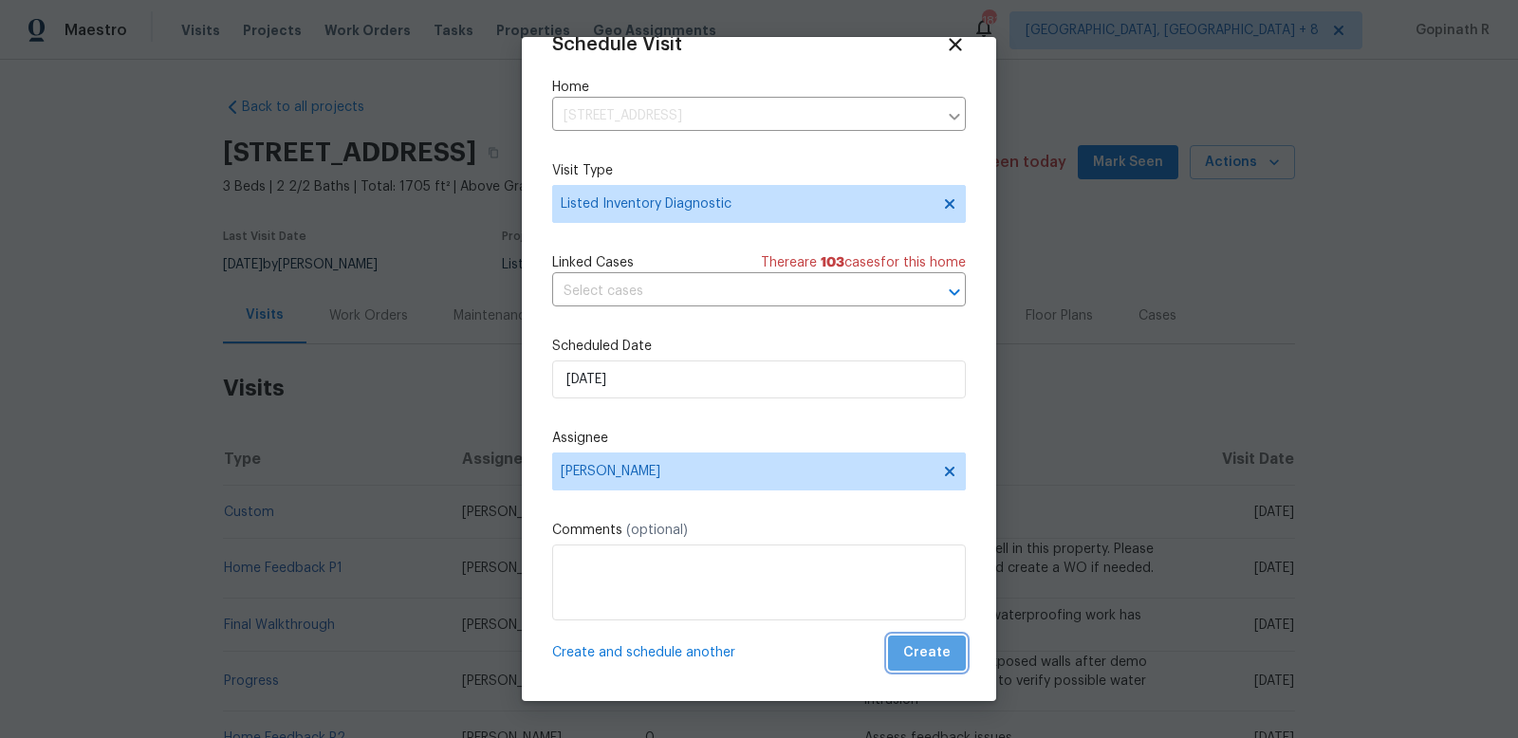
click at [933, 644] on span "Create" at bounding box center [926, 653] width 47 height 24
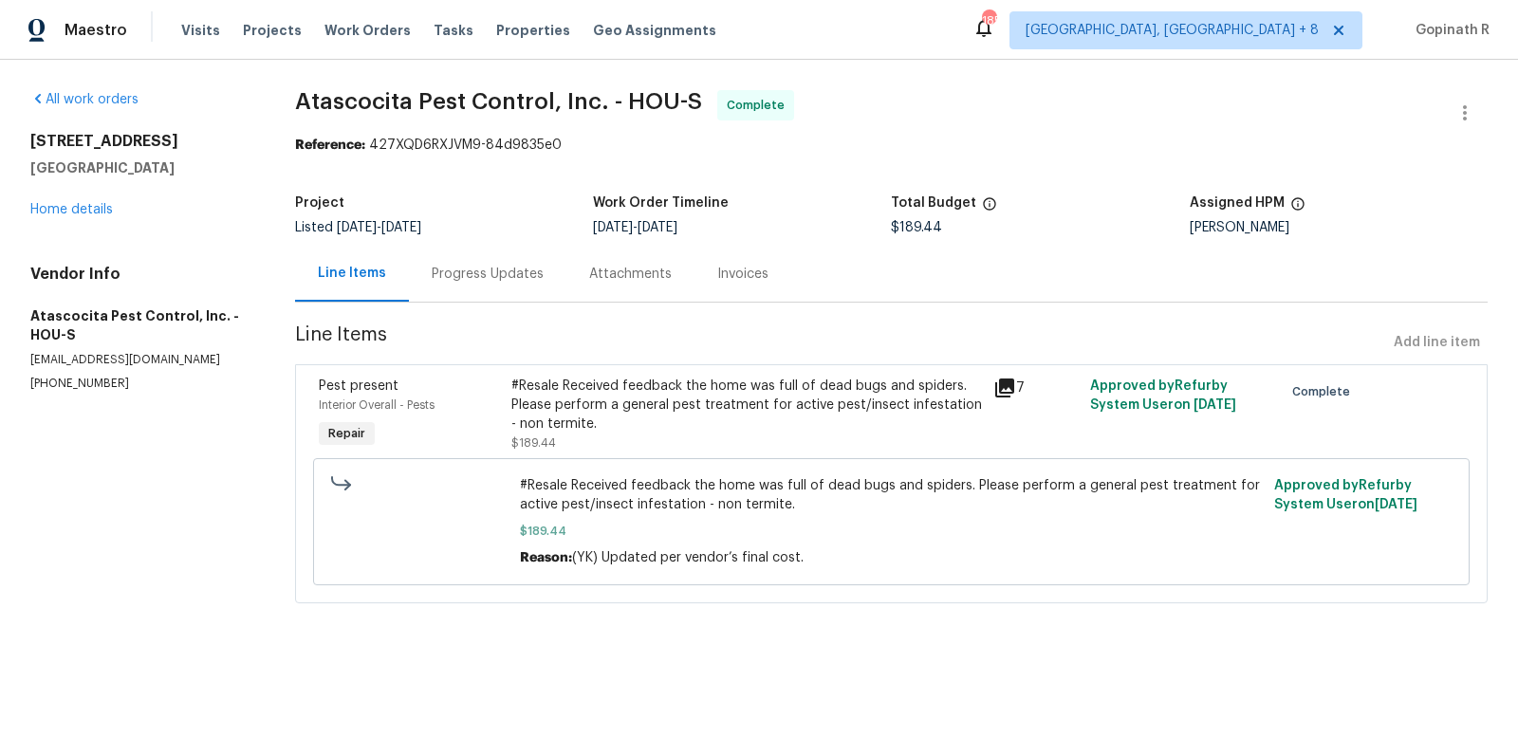
click at [734, 283] on div "Invoices" at bounding box center [742, 274] width 51 height 19
